Goal: Consume media (video, audio)

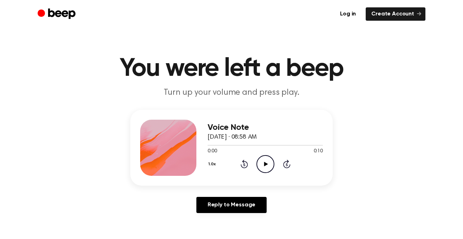
click at [263, 170] on icon "Play Audio" at bounding box center [265, 164] width 18 height 18
click at [269, 173] on div "Voice Note August 21, 2025 · 09:00 AM 0:00 0:11 Your browser does not support t…" at bounding box center [265, 148] width 115 height 56
click at [264, 169] on icon "Play Audio" at bounding box center [265, 164] width 18 height 18
